Goal: Find specific page/section: Find specific page/section

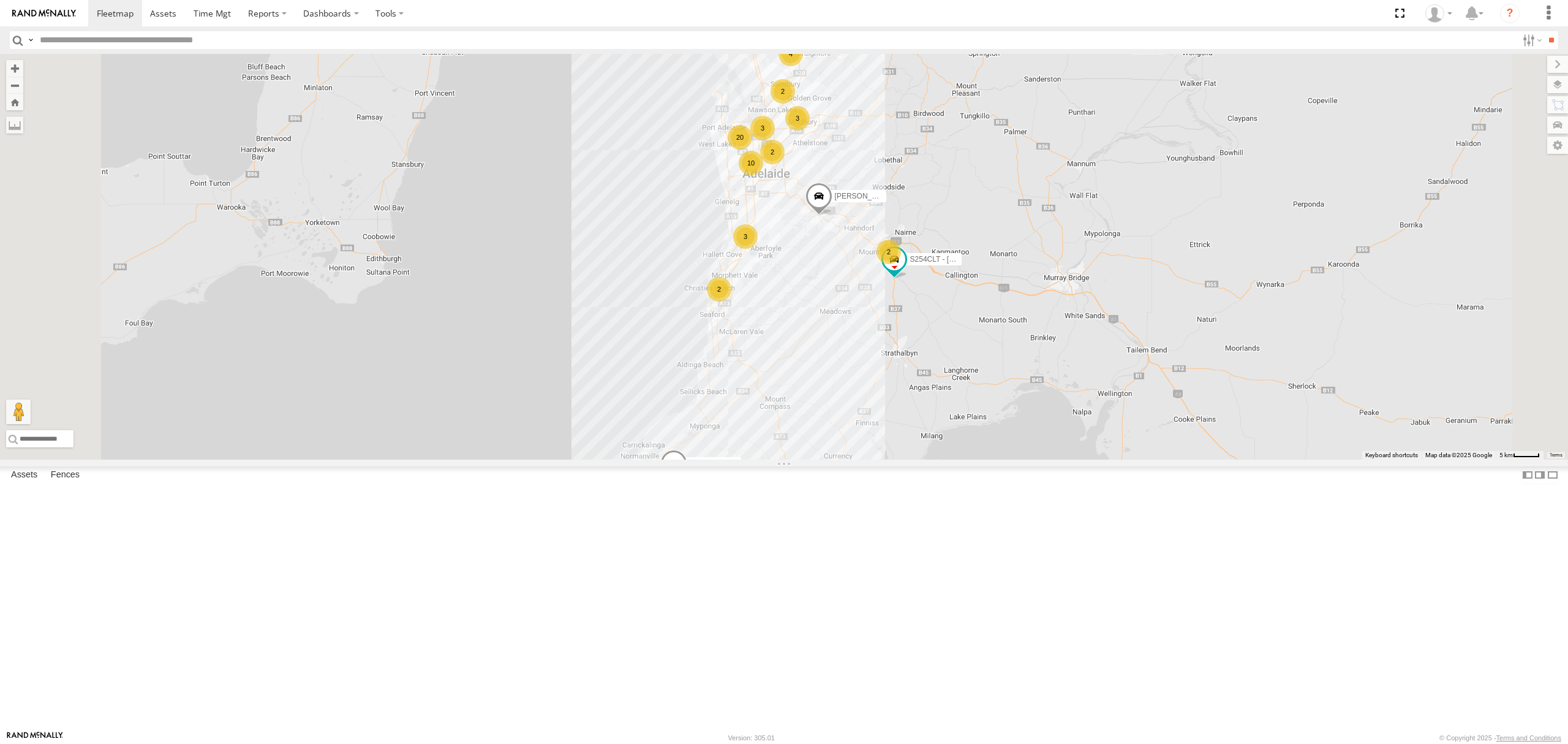
click at [0, 0] on link at bounding box center [0, 0] width 0 height 0
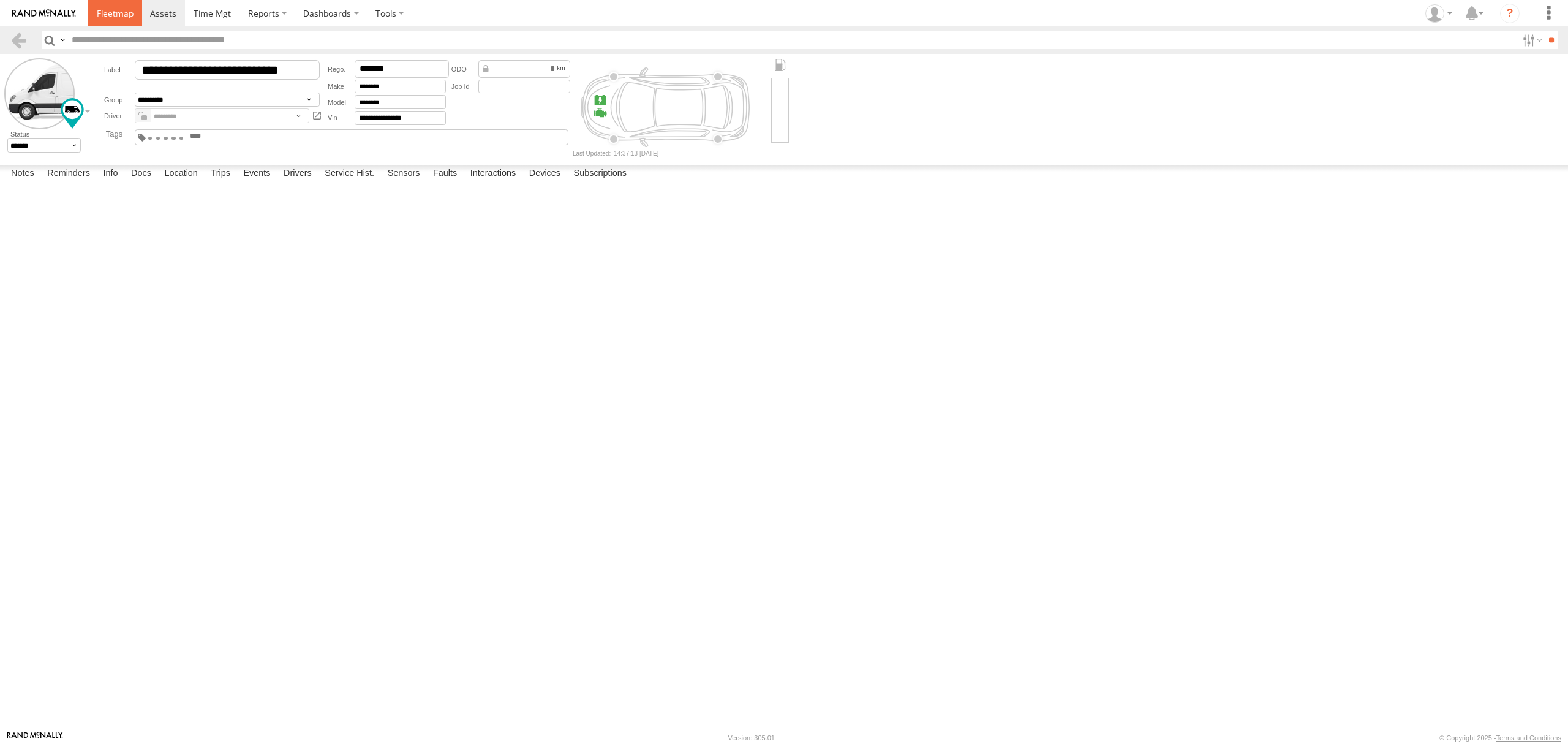
click at [118, 14] on span at bounding box center [115, 13] width 37 height 12
